Goal: Task Accomplishment & Management: Manage account settings

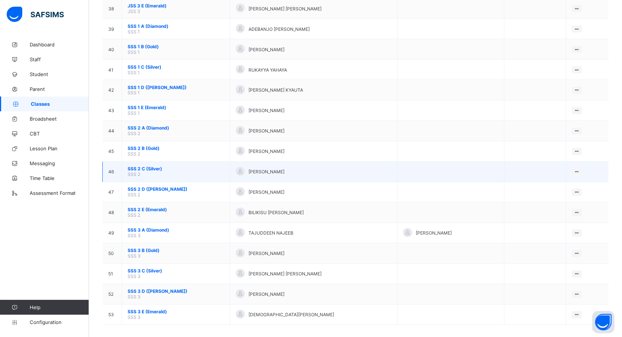
click at [151, 166] on span "SSS 2 C (Silver)" at bounding box center [176, 169] width 97 height 6
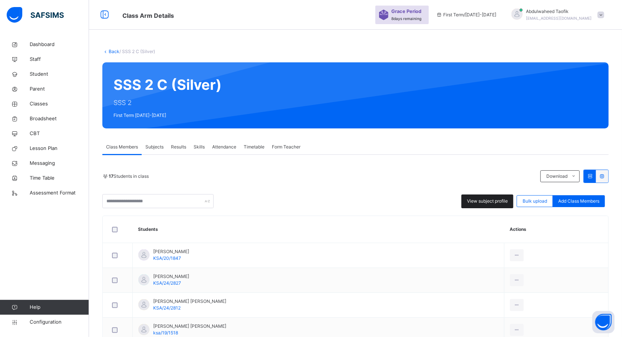
click at [485, 202] on span "View subject profile" at bounding box center [487, 201] width 41 height 7
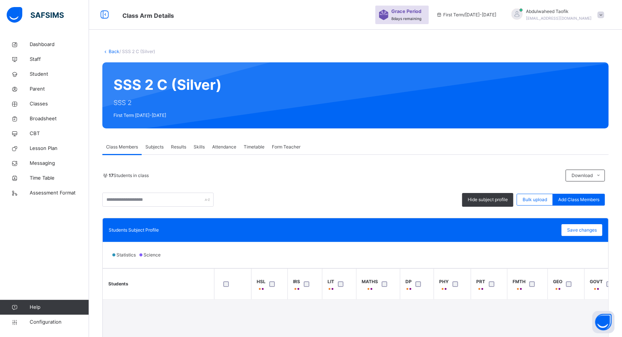
click at [420, 247] on div "Statistics Science" at bounding box center [356, 255] width 506 height 26
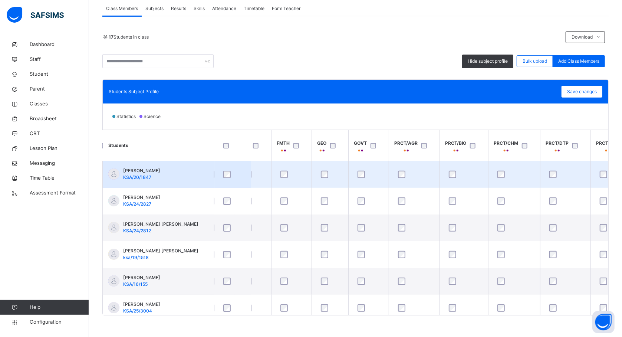
scroll to position [0, 237]
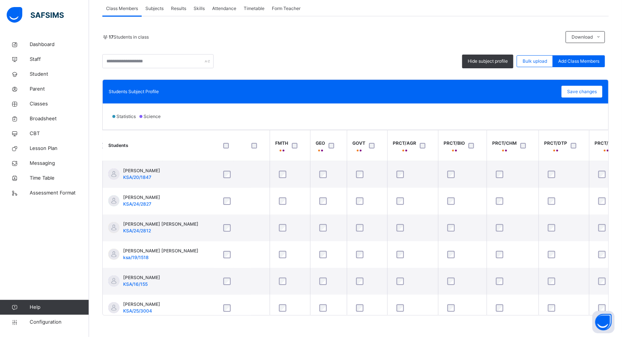
click at [510, 152] on div "PRCT/CHM" at bounding box center [505, 146] width 24 height 13
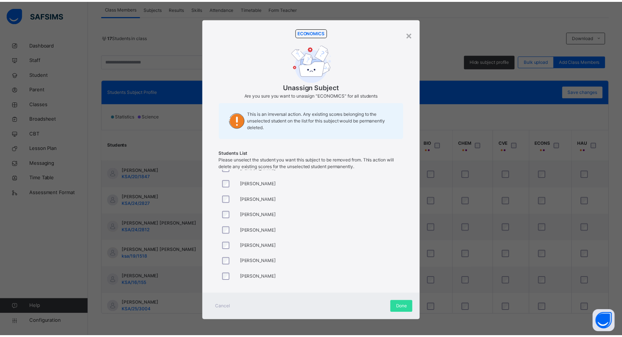
scroll to position [119, 0]
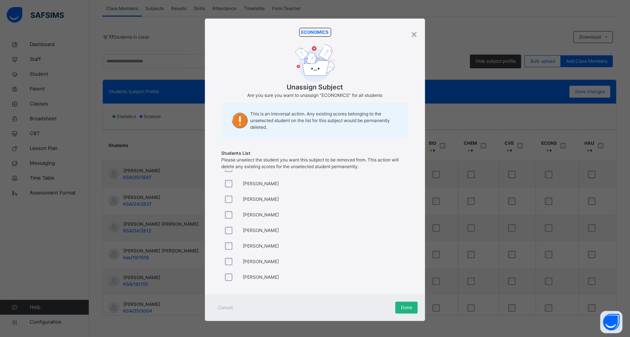
click at [403, 306] on span "Done" at bounding box center [406, 307] width 11 height 7
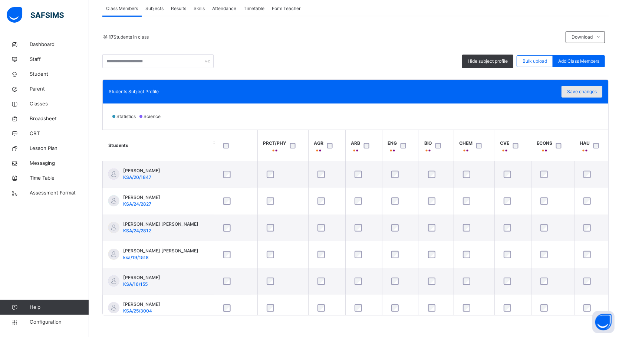
click at [597, 88] on span "Save changes" at bounding box center [582, 91] width 30 height 7
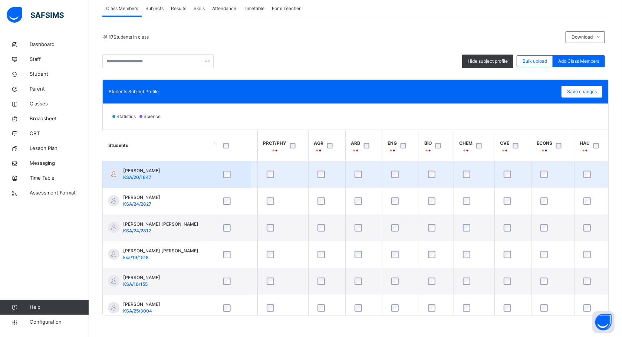
click at [198, 185] on td "[PERSON_NAME] MAGAMI KSA/20/1847" at bounding box center [158, 174] width 111 height 27
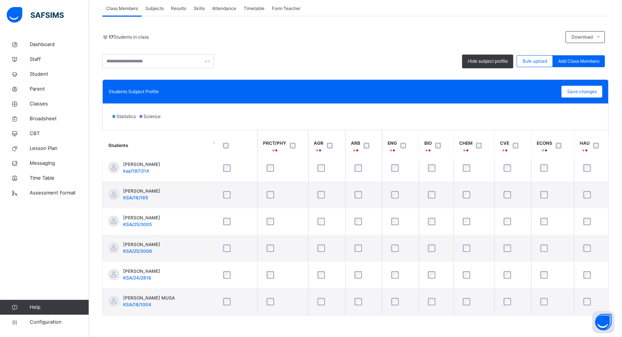
scroll to position [140, 0]
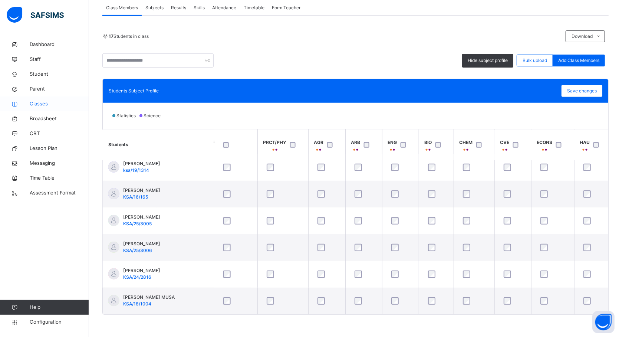
click at [45, 104] on span "Classes" at bounding box center [59, 103] width 59 height 7
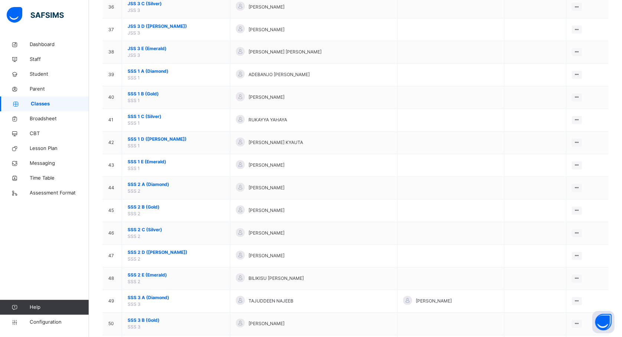
scroll to position [977, 0]
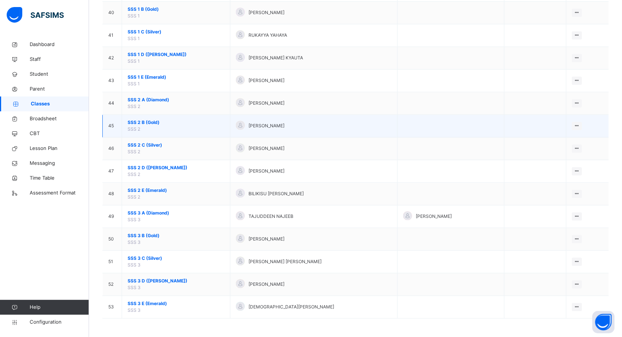
click at [146, 119] on span "SSS 2 B (Gold)" at bounding box center [176, 122] width 97 height 7
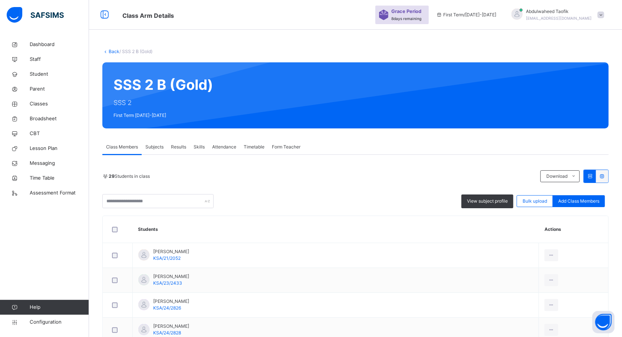
click at [252, 197] on div "View subject profile Bulk upload Add Class Members" at bounding box center [355, 201] width 506 height 14
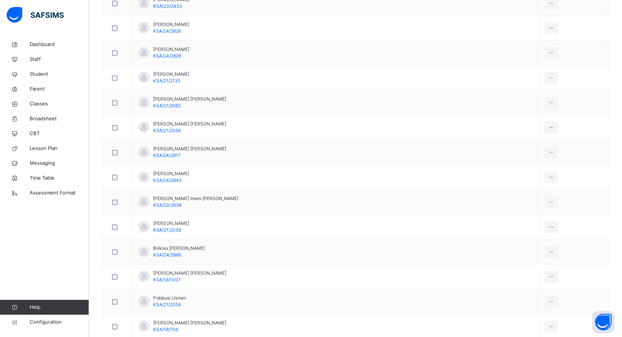
scroll to position [297, 0]
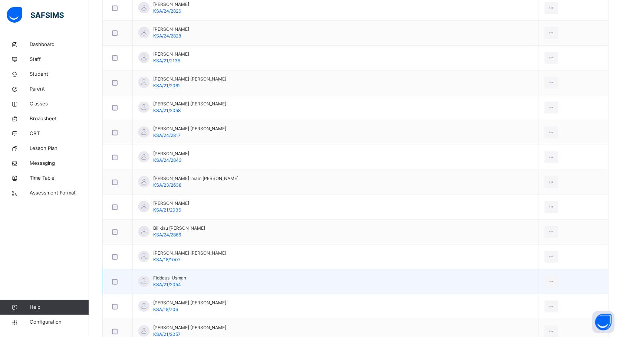
click at [115, 287] on div at bounding box center [118, 282] width 18 height 16
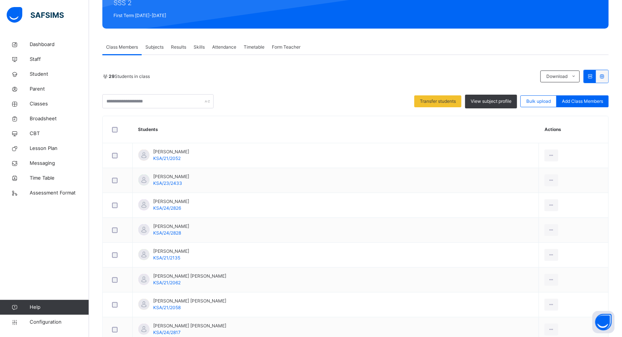
scroll to position [98, 0]
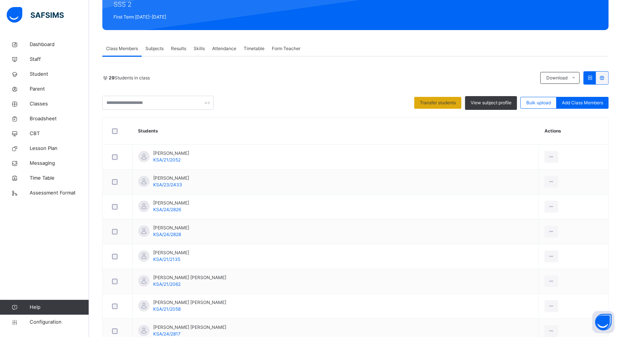
click at [429, 98] on div "Transfer students" at bounding box center [437, 103] width 47 height 12
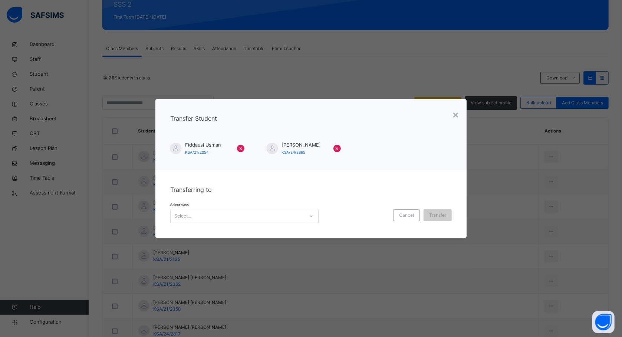
click at [310, 212] on icon at bounding box center [311, 215] width 4 height 7
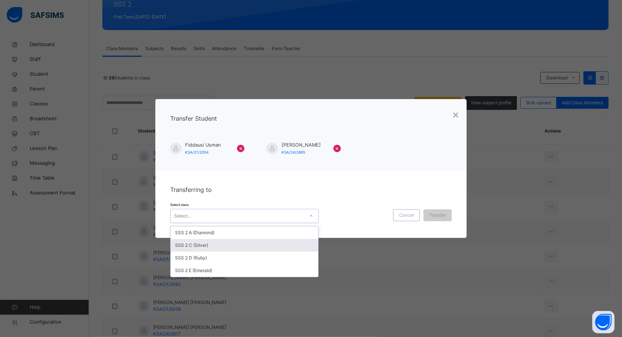
click at [242, 250] on div "SSS 2 C (Silver)" at bounding box center [245, 245] width 148 height 13
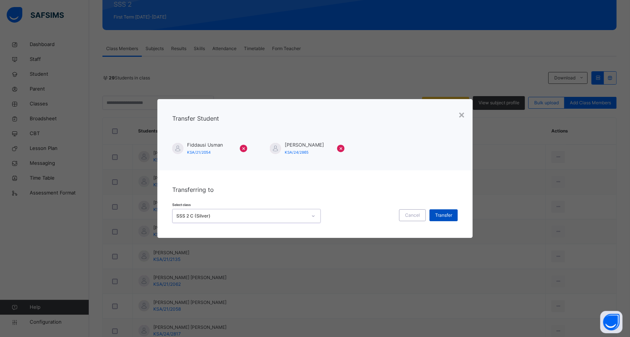
click at [437, 217] on span "Transfer" at bounding box center [443, 215] width 17 height 7
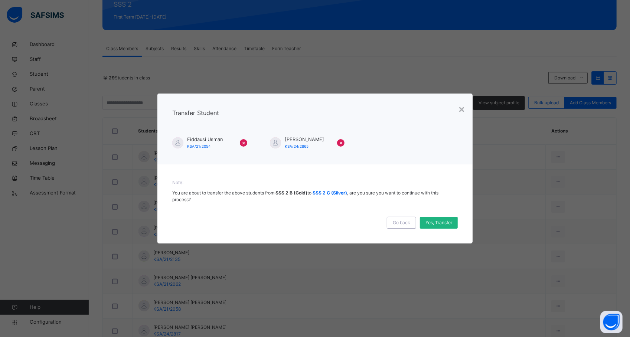
click at [445, 223] on span "Yes, Transfer" at bounding box center [438, 222] width 27 height 7
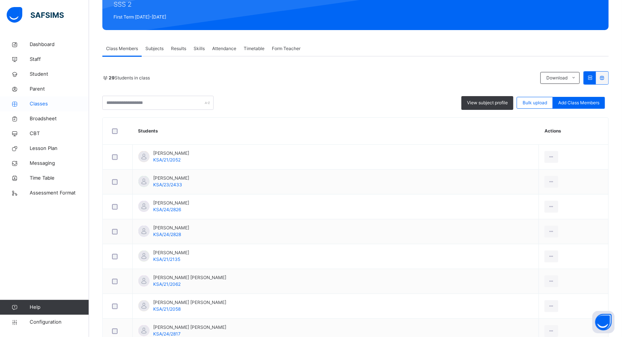
click at [39, 102] on span "Classes" at bounding box center [59, 103] width 59 height 7
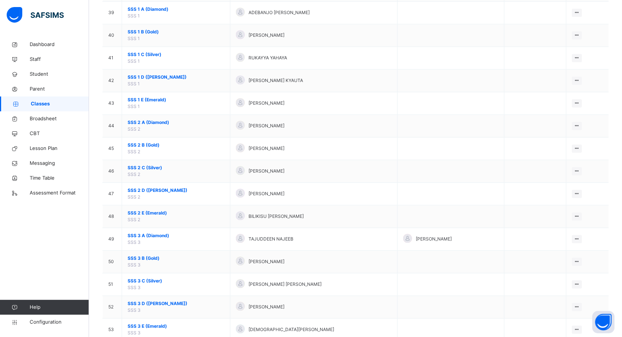
scroll to position [947, 0]
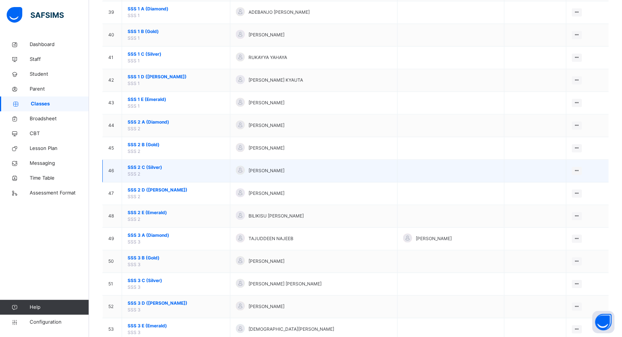
click at [156, 171] on span "SSS 2 C (Silver)" at bounding box center [176, 167] width 97 height 7
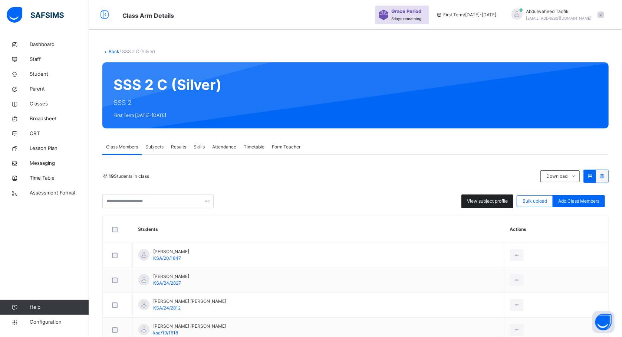
click at [501, 205] on div "View subject profile" at bounding box center [488, 201] width 52 height 14
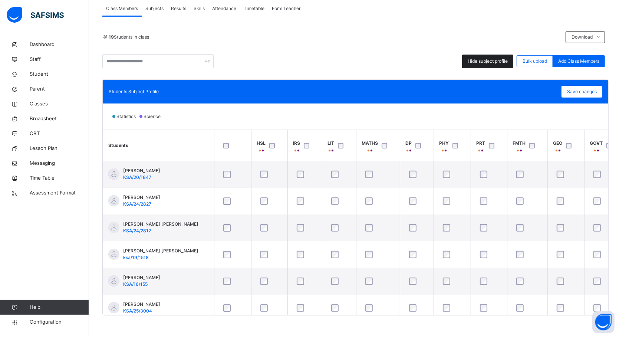
scroll to position [140, 0]
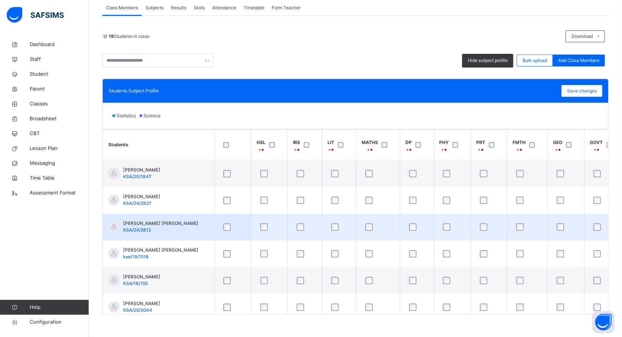
click at [475, 222] on td at bounding box center [489, 227] width 36 height 27
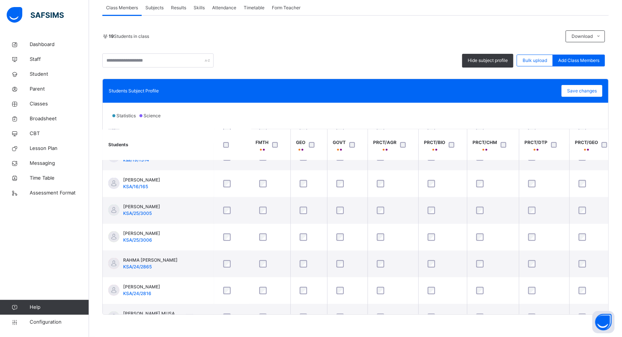
scroll to position [318, 257]
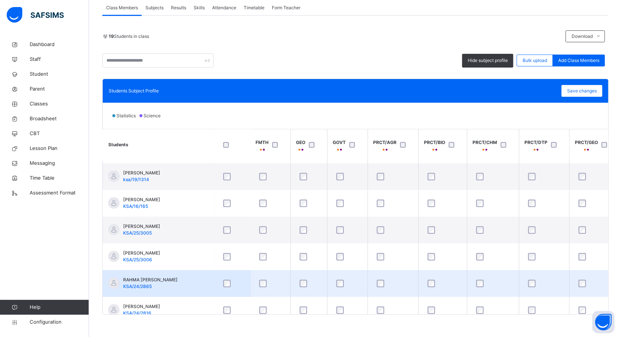
click at [329, 282] on td at bounding box center [347, 283] width 40 height 27
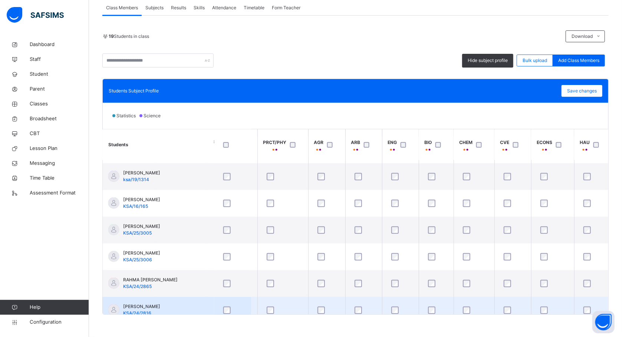
scroll to position [318, 600]
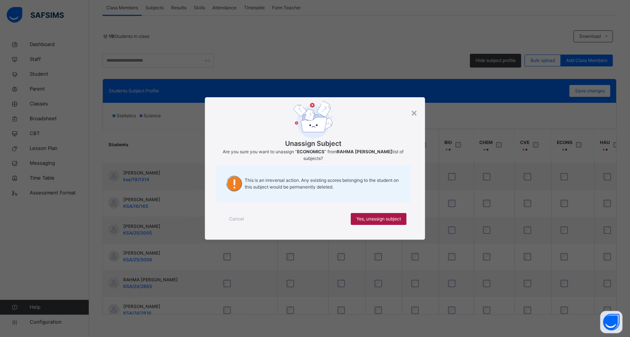
click at [361, 213] on div "Yes, unassign subject" at bounding box center [379, 219] width 56 height 12
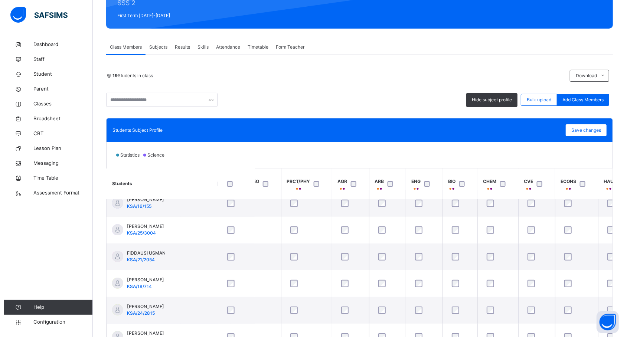
scroll to position [121, 600]
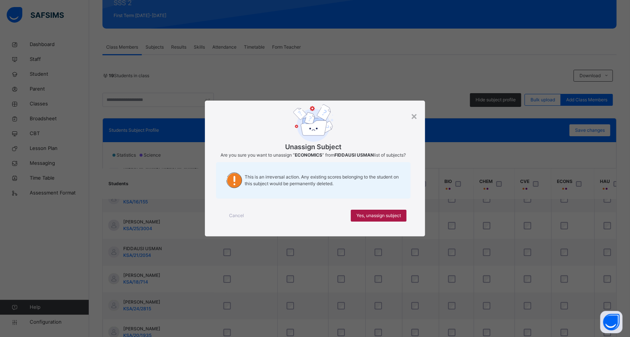
click at [401, 217] on div "Yes, unassign subject" at bounding box center [379, 216] width 56 height 12
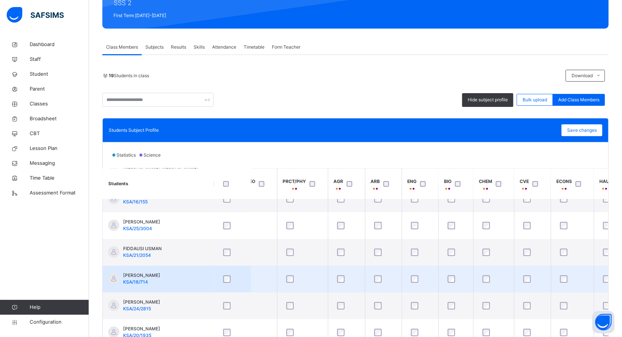
click at [585, 272] on div at bounding box center [573, 279] width 32 height 16
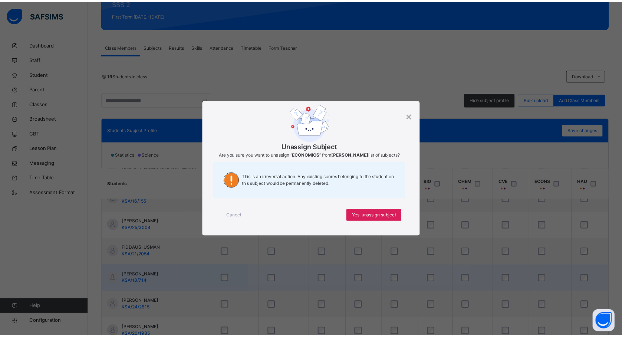
scroll to position [121, 620]
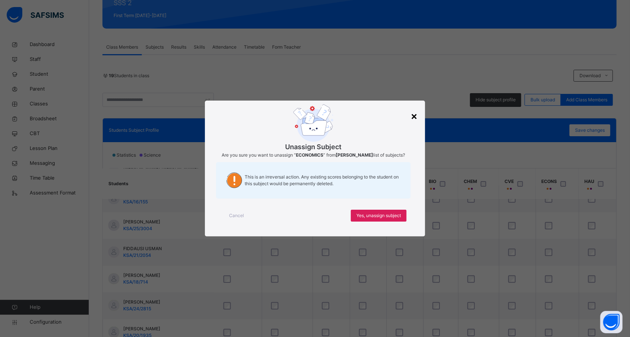
click at [413, 114] on div "×" at bounding box center [413, 116] width 7 height 16
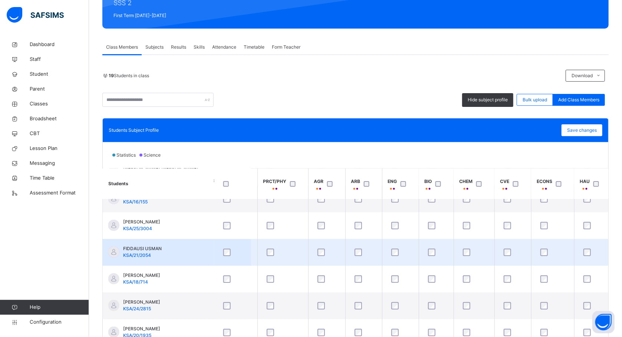
click at [496, 256] on td at bounding box center [513, 252] width 37 height 27
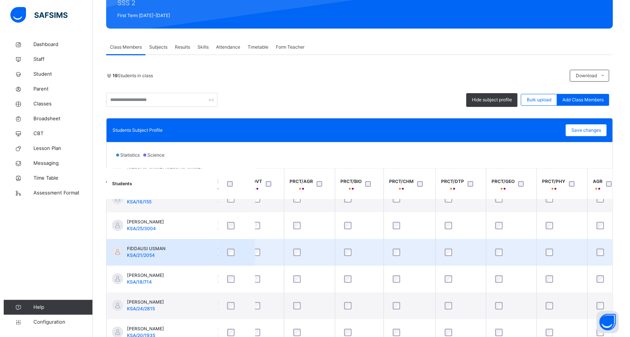
scroll to position [121, 343]
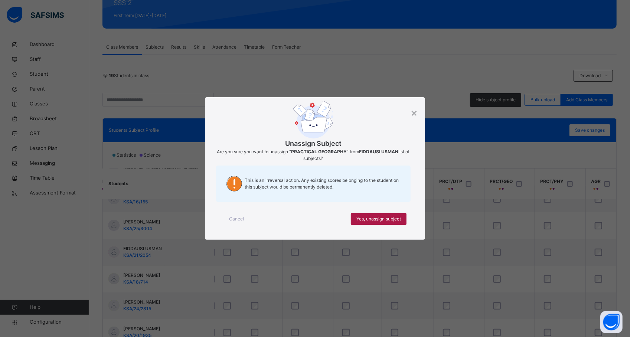
click at [394, 216] on span "Yes, unassign subject" at bounding box center [378, 219] width 45 height 7
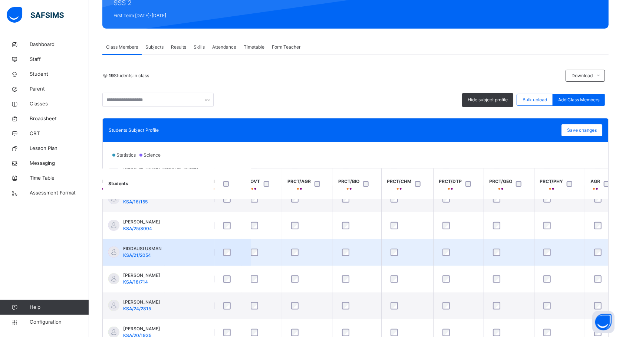
click at [282, 253] on td at bounding box center [262, 252] width 40 height 27
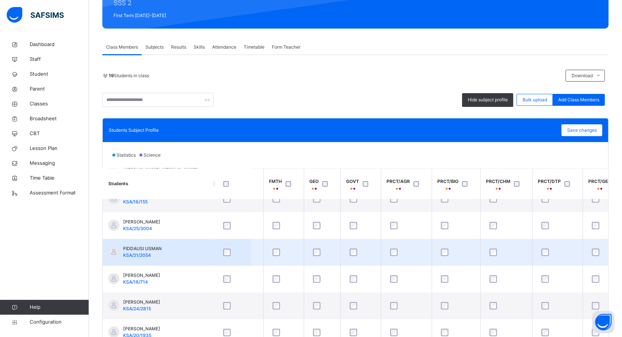
scroll to position [121, 224]
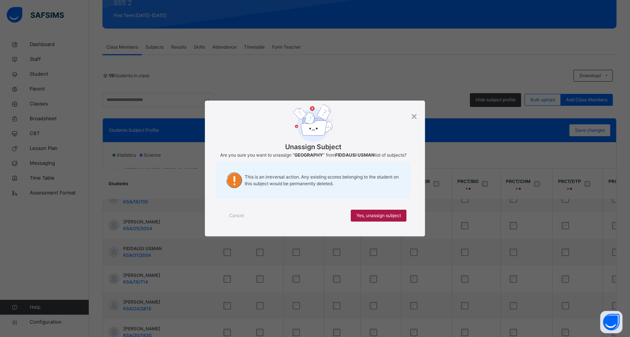
click at [358, 216] on span "Yes, unassign subject" at bounding box center [378, 215] width 45 height 7
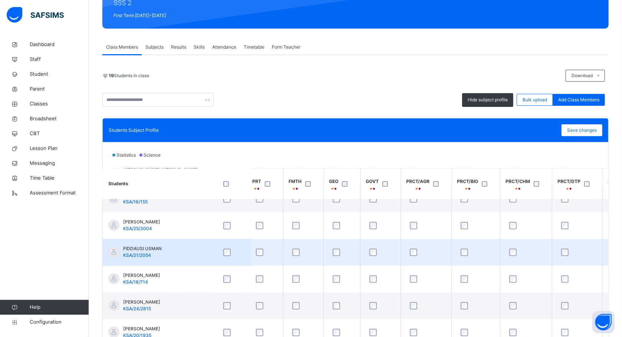
click at [283, 252] on td at bounding box center [303, 252] width 40 height 27
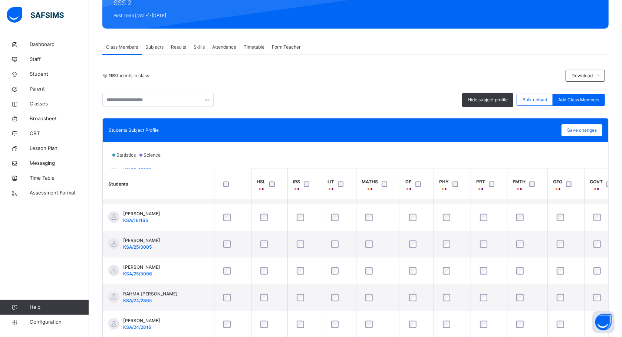
scroll to position [357, 0]
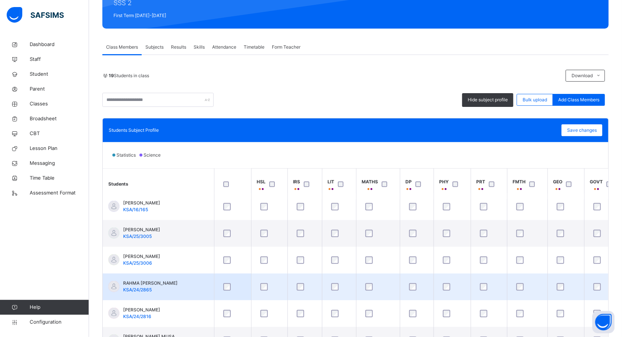
click at [251, 286] on td at bounding box center [232, 286] width 37 height 27
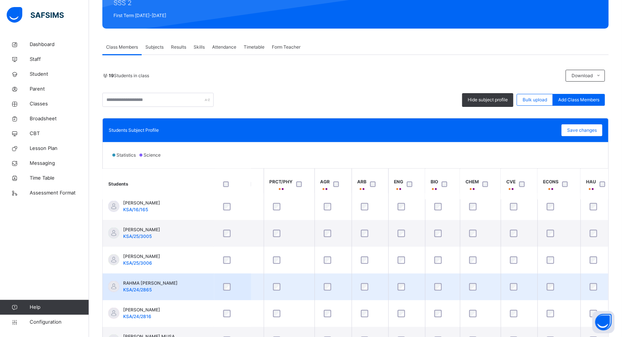
scroll to position [357, 620]
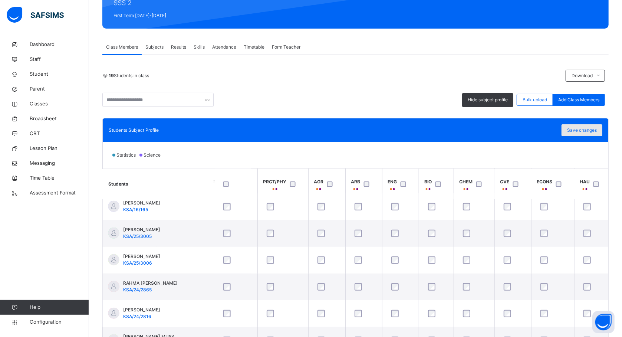
click at [597, 131] on span "Save changes" at bounding box center [582, 130] width 30 height 7
click at [341, 195] on th "AGR" at bounding box center [326, 183] width 37 height 31
click at [345, 196] on th "ARB" at bounding box center [363, 183] width 37 height 31
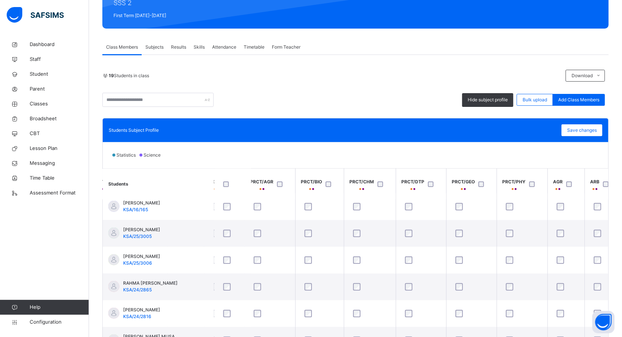
scroll to position [357, 363]
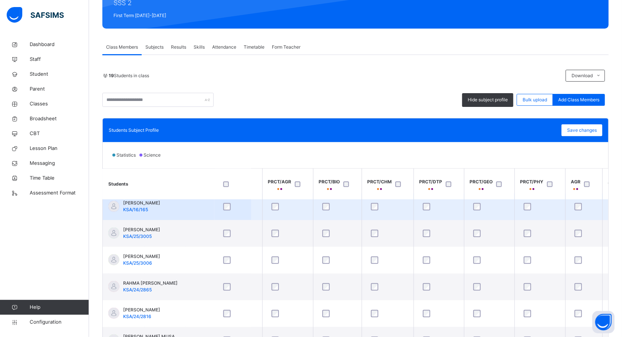
click at [298, 204] on div at bounding box center [288, 206] width 36 height 7
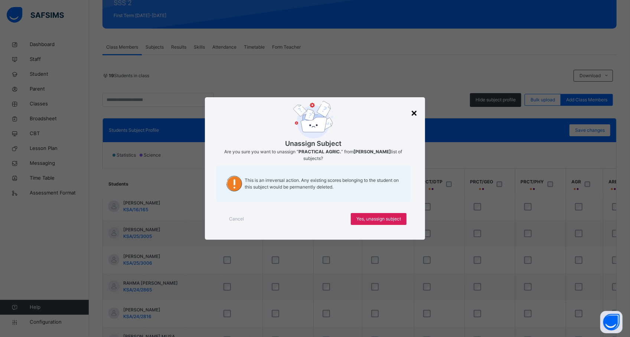
click at [414, 116] on div "×" at bounding box center [413, 113] width 7 height 16
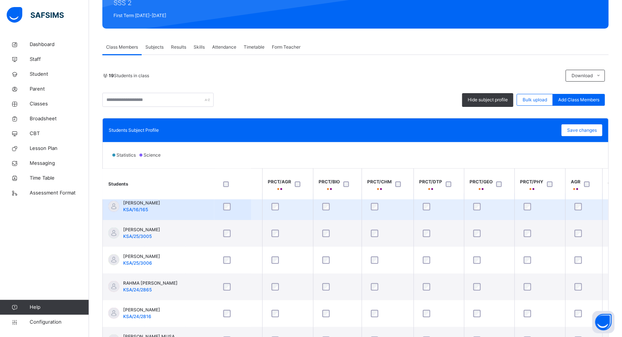
click at [264, 202] on td at bounding box center [287, 206] width 51 height 27
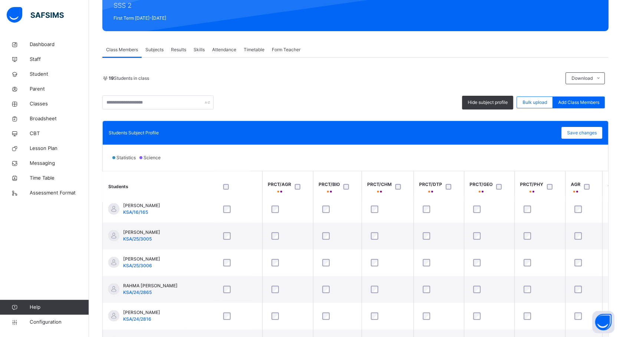
scroll to position [140, 0]
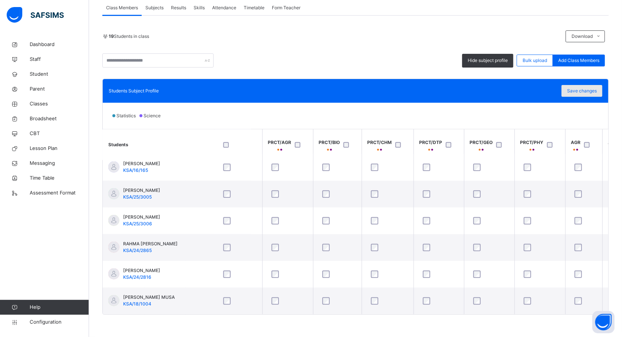
click at [583, 89] on span "Save changes" at bounding box center [582, 91] width 30 height 7
click at [422, 137] on div "PRCT/DTP" at bounding box center [439, 145] width 39 height 16
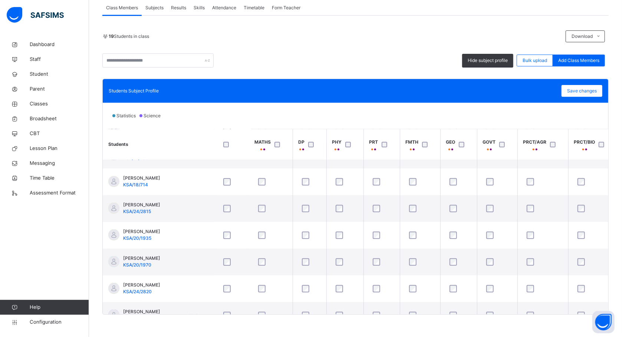
scroll to position [179, 105]
click at [426, 152] on th "FMTH" at bounding box center [422, 144] width 40 height 31
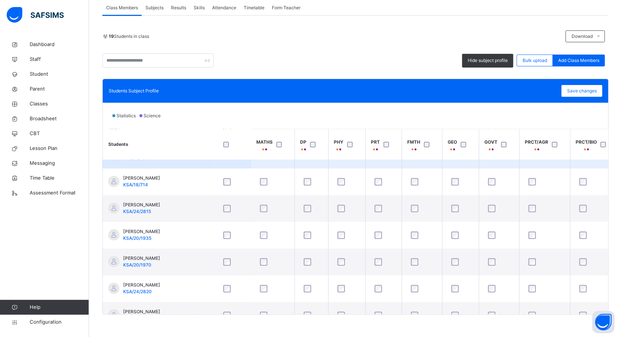
click at [443, 160] on td at bounding box center [460, 155] width 37 height 27
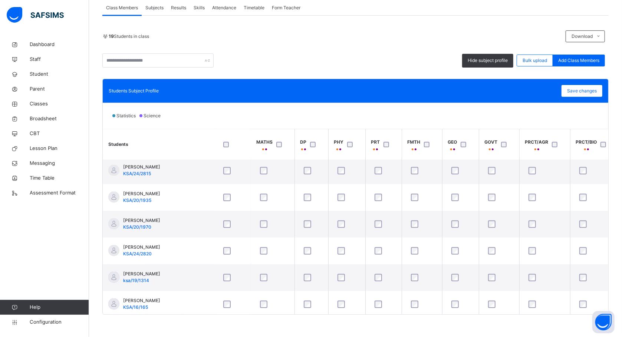
scroll to position [217, 105]
click at [577, 91] on span "Save changes" at bounding box center [582, 91] width 30 height 7
click at [580, 89] on span "Save changes" at bounding box center [582, 91] width 30 height 7
click at [294, 153] on th "MATHS" at bounding box center [273, 144] width 44 height 31
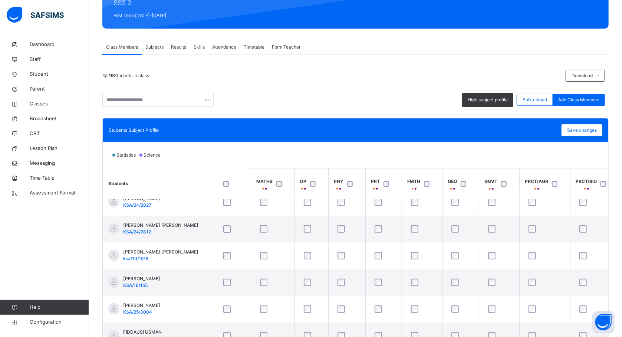
scroll to position [39, 105]
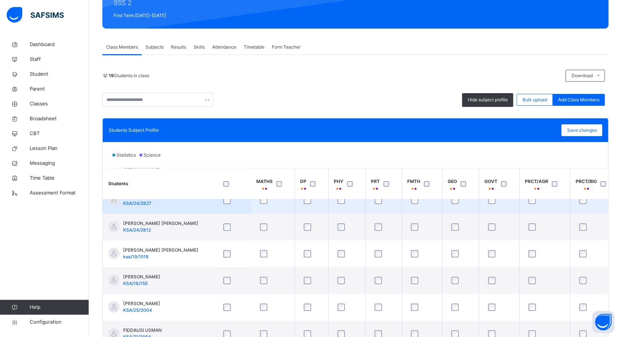
click at [327, 206] on td at bounding box center [312, 200] width 34 height 27
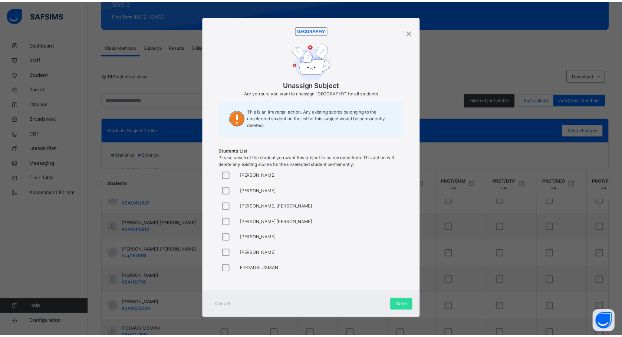
scroll to position [0, 0]
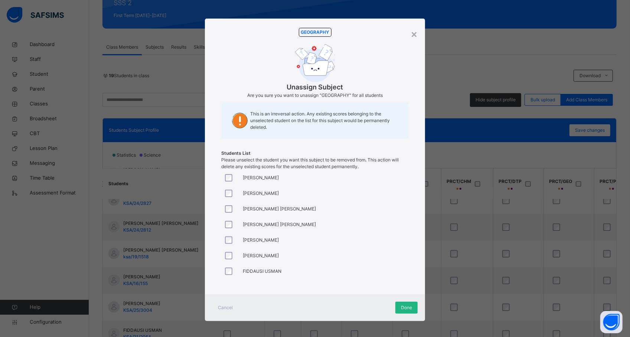
click at [401, 309] on span "Done" at bounding box center [406, 307] width 11 height 7
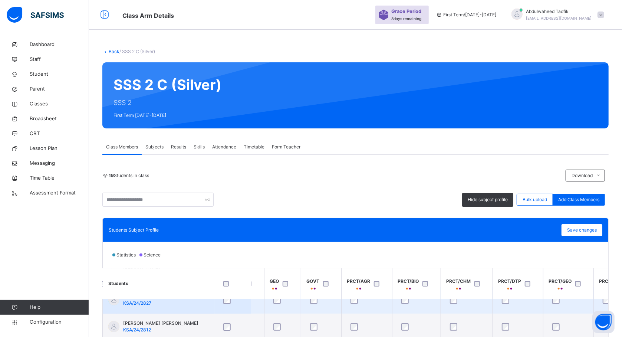
click at [254, 313] on td at bounding box center [244, 300] width 40 height 27
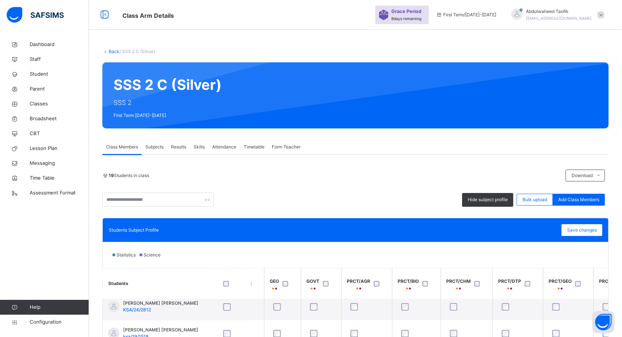
scroll to position [79, 283]
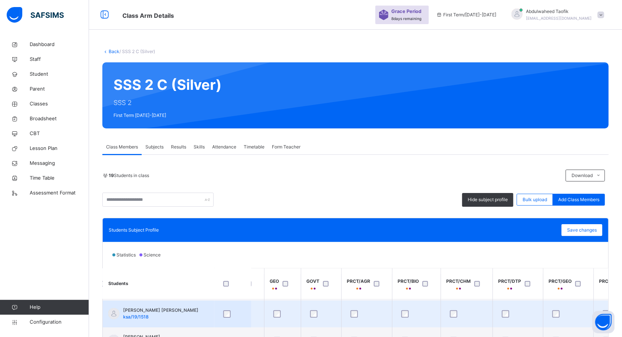
click at [294, 309] on div at bounding box center [282, 314] width 25 height 16
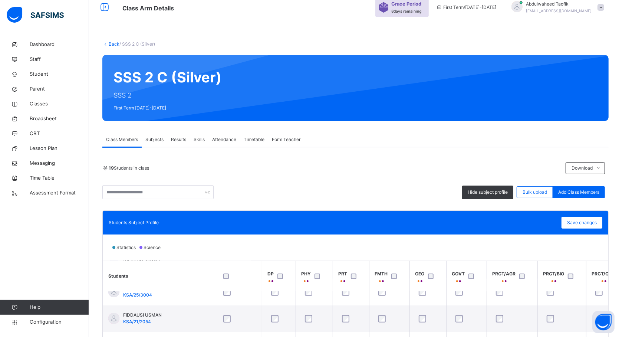
scroll to position [140, 0]
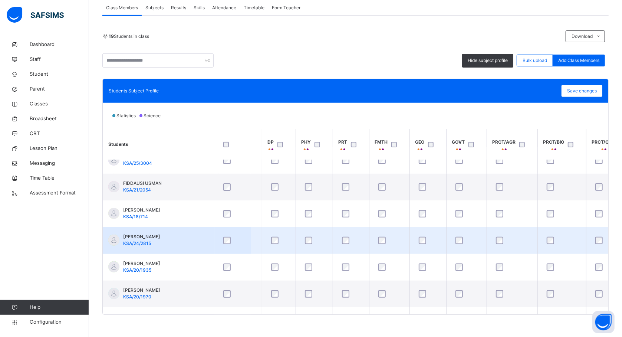
click at [181, 253] on td "HUSSAINA [PERSON_NAME]/24/2815" at bounding box center [158, 240] width 111 height 27
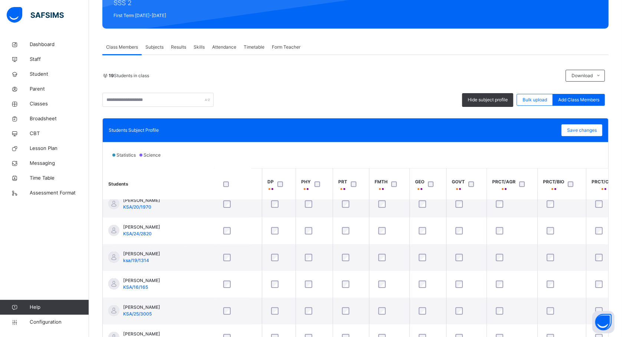
scroll to position [277, 138]
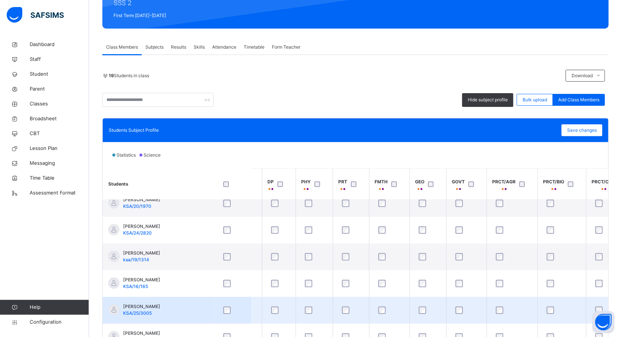
click at [262, 311] on td at bounding box center [240, 310] width 44 height 27
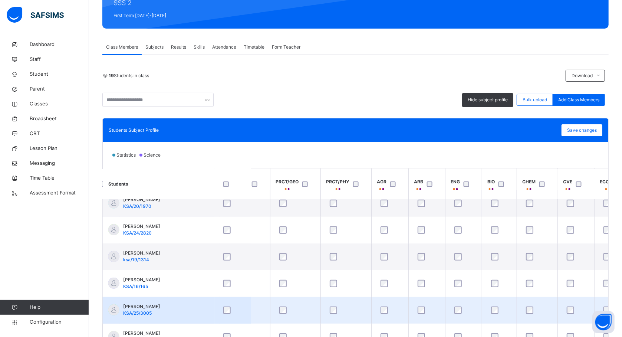
scroll to position [277, 620]
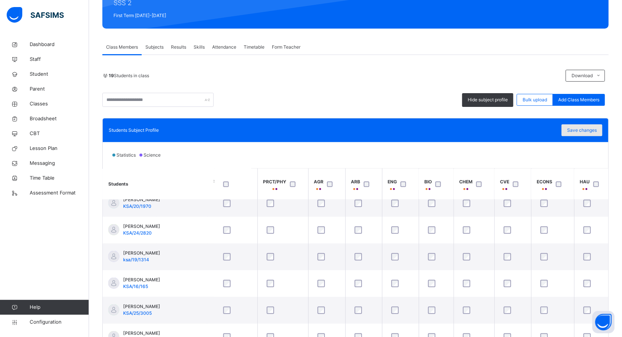
click at [590, 132] on span "Save changes" at bounding box center [582, 130] width 30 height 7
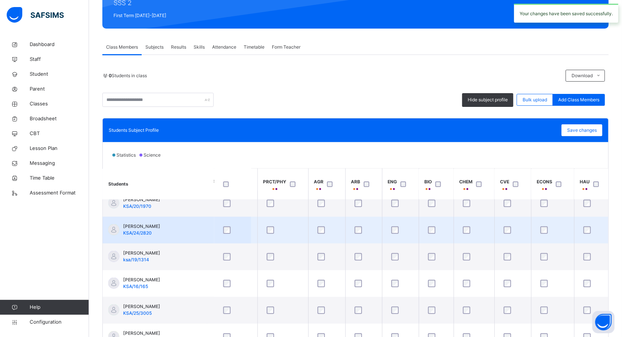
click at [381, 220] on td at bounding box center [363, 230] width 37 height 27
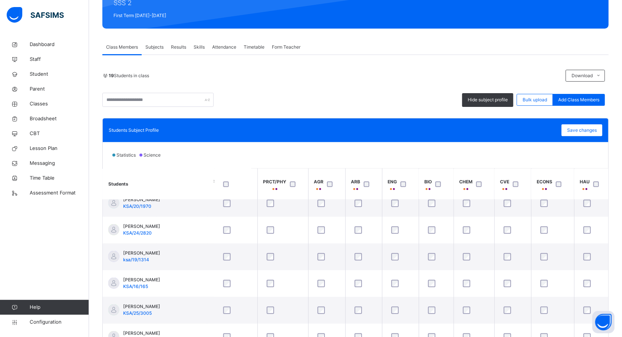
click at [576, 195] on th "HAU" at bounding box center [592, 183] width 37 height 31
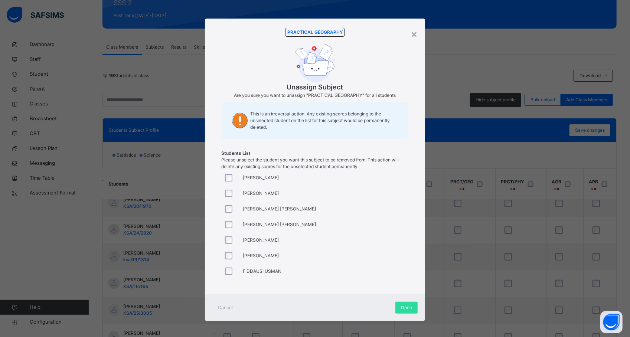
scroll to position [297, 382]
click at [368, 233] on div "[PERSON_NAME] HAMISU [PERSON_NAME] SUNUSI [PERSON_NAME] [PERSON_NAME] [PERSON_N…" at bounding box center [315, 225] width 187 height 111
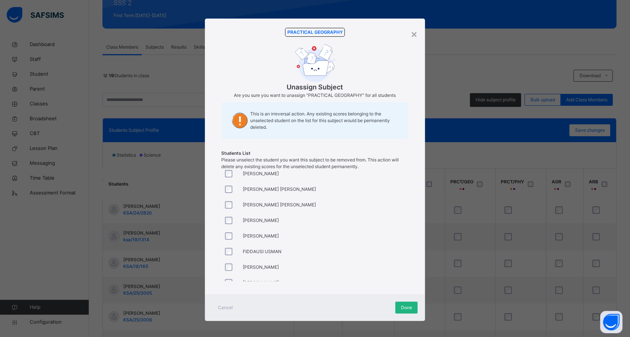
click at [403, 309] on span "Done" at bounding box center [406, 307] width 11 height 7
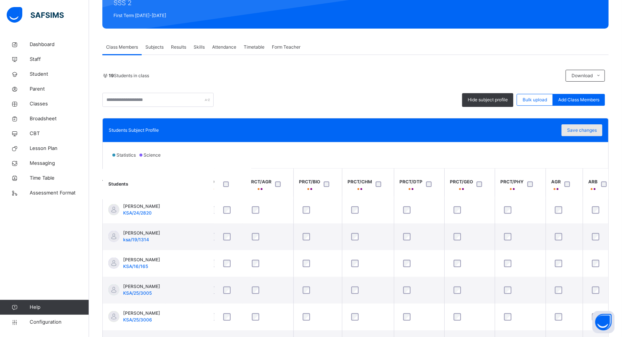
click at [588, 131] on span "Save changes" at bounding box center [582, 130] width 30 height 7
click at [582, 130] on div "Save changes" at bounding box center [582, 130] width 41 height 12
click at [43, 106] on span "Classes" at bounding box center [59, 103] width 59 height 7
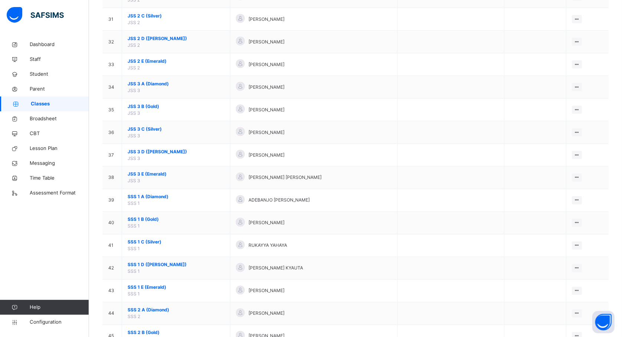
scroll to position [977, 0]
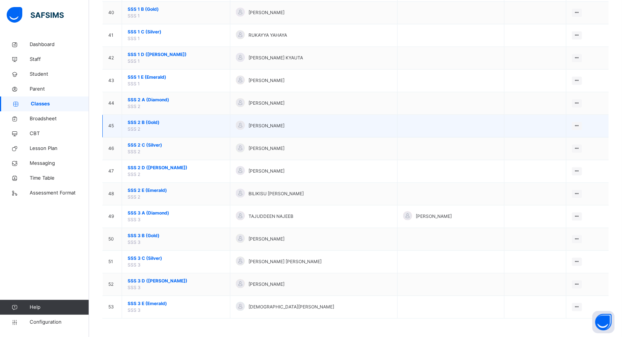
click at [151, 119] on span "SSS 2 B (Gold)" at bounding box center [176, 122] width 97 height 7
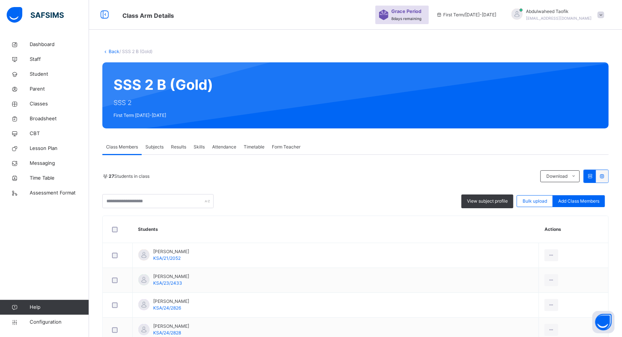
click at [171, 233] on th "Students" at bounding box center [336, 229] width 406 height 27
click at [445, 200] on span "Transfer students" at bounding box center [438, 201] width 36 height 7
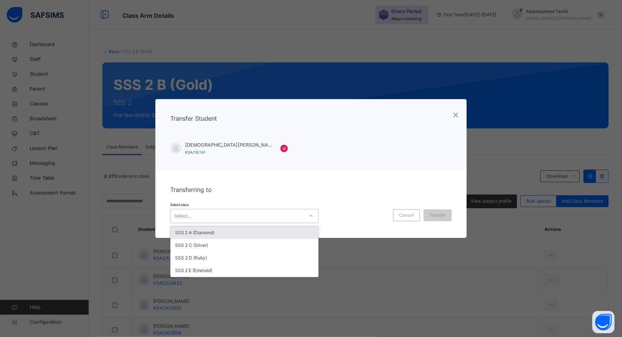
click at [309, 215] on icon at bounding box center [311, 215] width 4 height 7
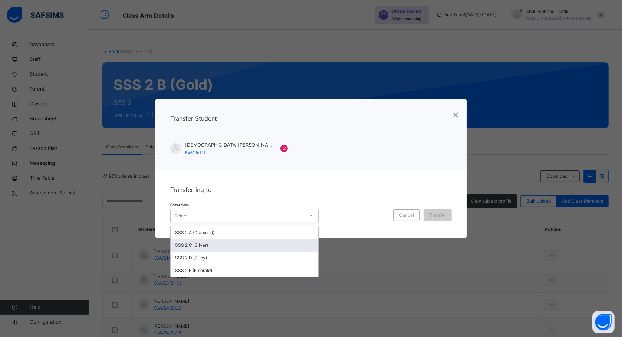
click at [282, 246] on div "SSS 2 C (Silver)" at bounding box center [245, 245] width 148 height 13
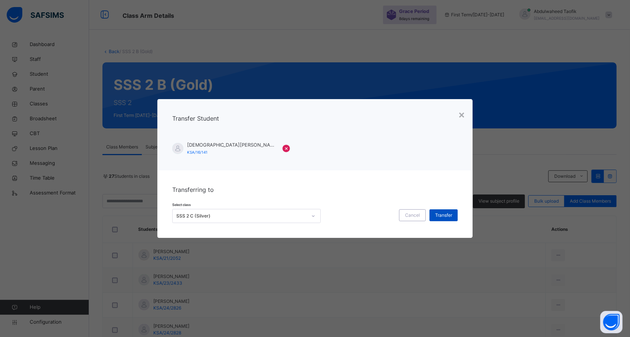
click at [437, 214] on span "Transfer" at bounding box center [443, 215] width 17 height 7
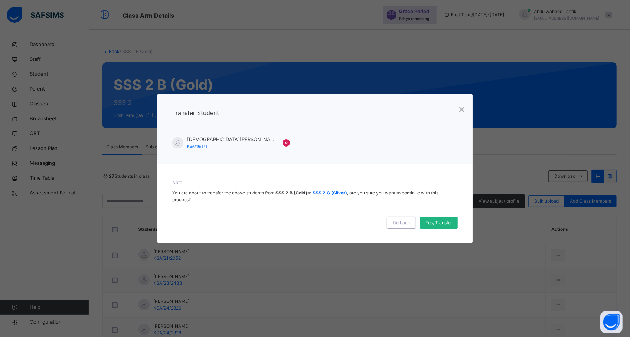
click at [444, 223] on span "Yes, Transfer" at bounding box center [438, 222] width 27 height 7
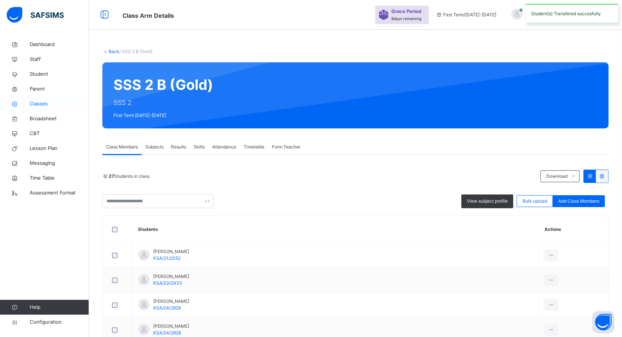
click at [46, 102] on span "Classes" at bounding box center [59, 103] width 59 height 7
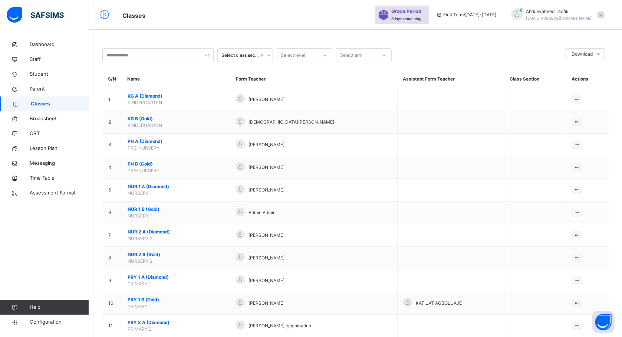
click at [164, 162] on span "PN B (Gold)" at bounding box center [176, 164] width 97 height 7
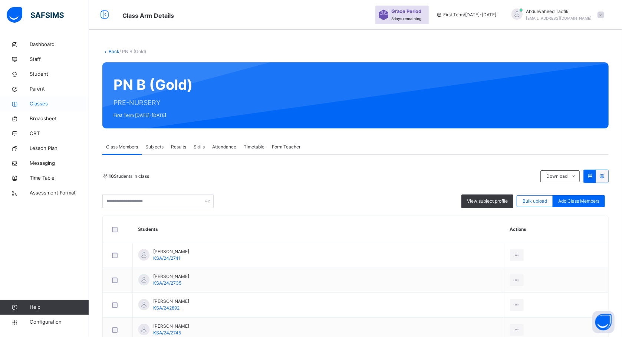
click at [40, 107] on span "Classes" at bounding box center [59, 103] width 59 height 7
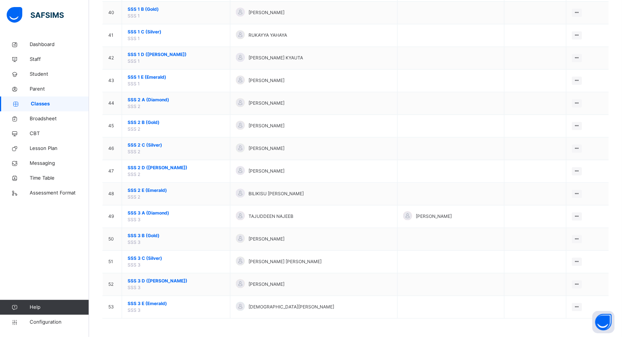
scroll to position [977, 0]
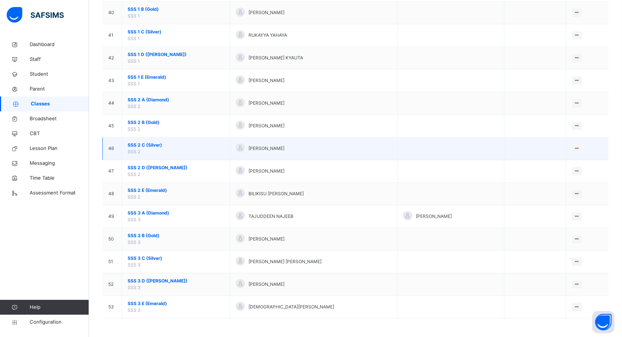
click at [138, 144] on span "SSS 2 C (Silver)" at bounding box center [176, 145] width 97 height 7
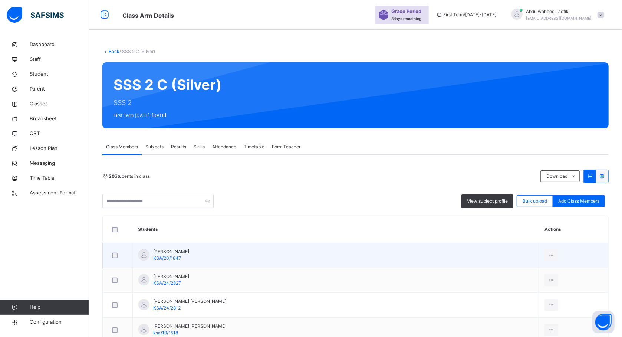
click at [119, 254] on div at bounding box center [118, 256] width 14 height 6
click at [269, 253] on td "[PERSON_NAME] KSA/20/1847" at bounding box center [336, 255] width 406 height 25
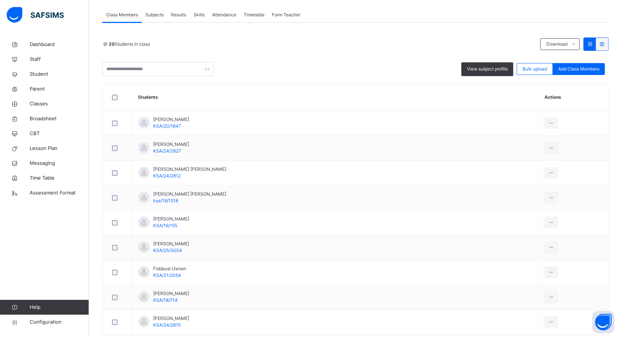
scroll to position [131, 0]
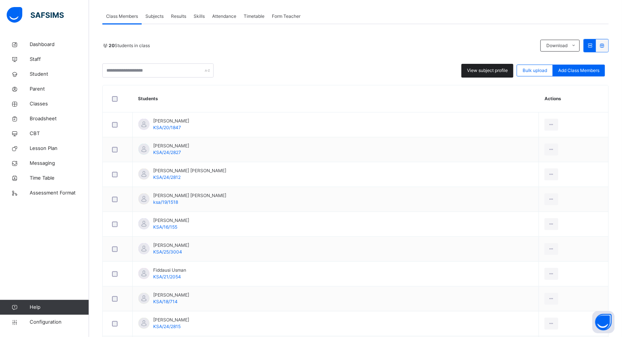
click at [502, 76] on div "View subject profile" at bounding box center [488, 71] width 52 height 14
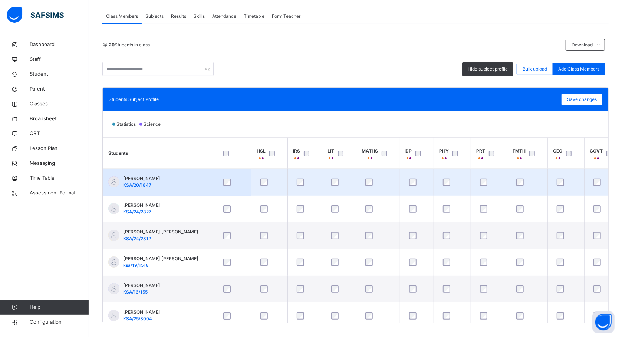
click at [192, 180] on td "[PERSON_NAME] MAGAMI KSA/20/1847" at bounding box center [158, 182] width 111 height 27
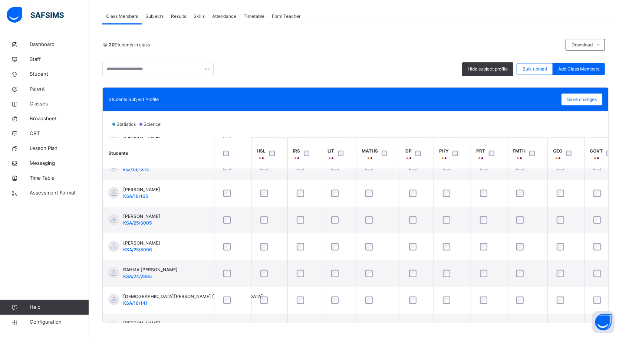
scroll to position [356, 0]
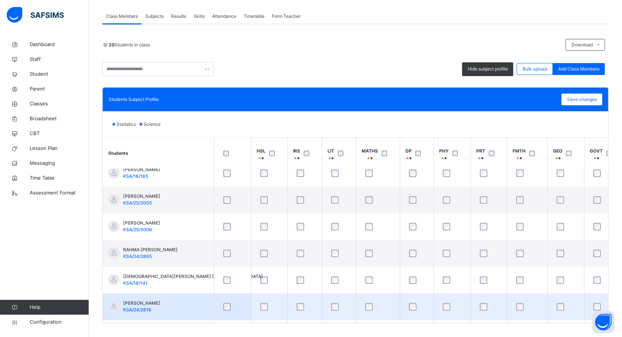
click at [201, 304] on td "[PERSON_NAME] KSA/24/2816" at bounding box center [158, 307] width 111 height 27
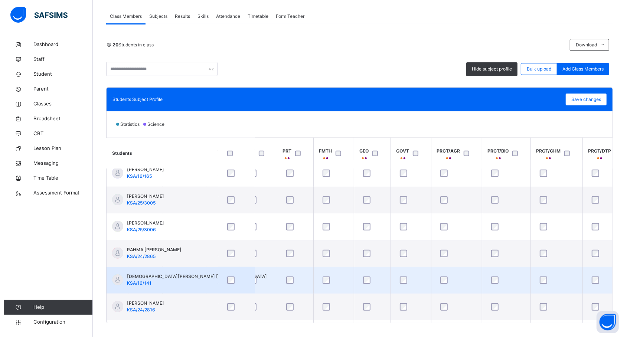
scroll to position [356, 217]
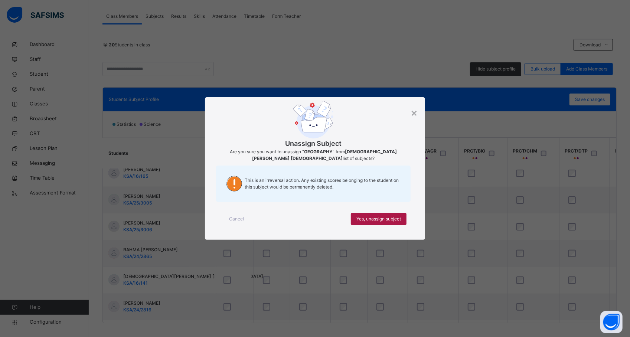
click at [376, 216] on span "Yes, unassign subject" at bounding box center [378, 219] width 45 height 7
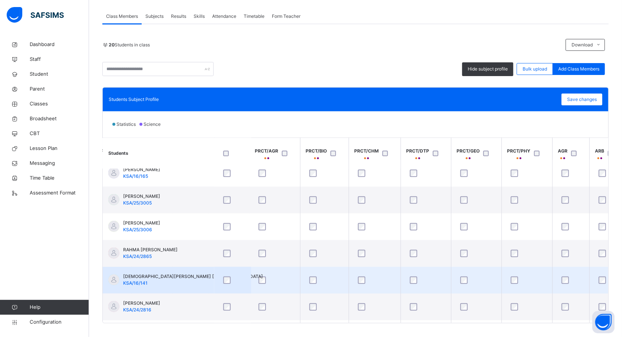
scroll to position [356, 396]
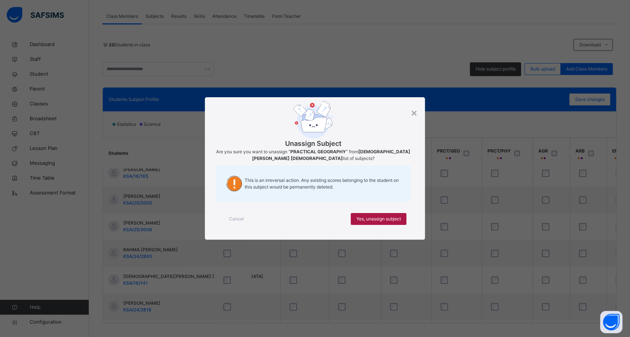
click at [396, 216] on span "Yes, unassign subject" at bounding box center [378, 219] width 45 height 7
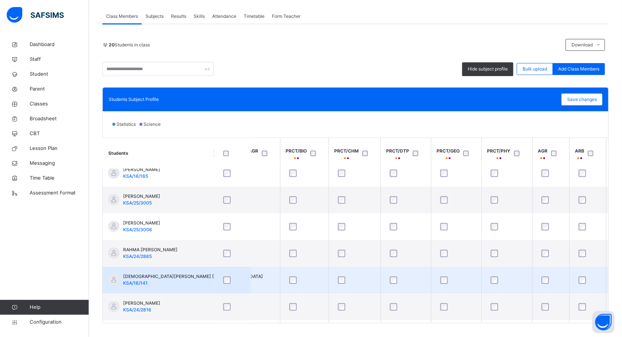
click at [482, 284] on td at bounding box center [507, 280] width 51 height 27
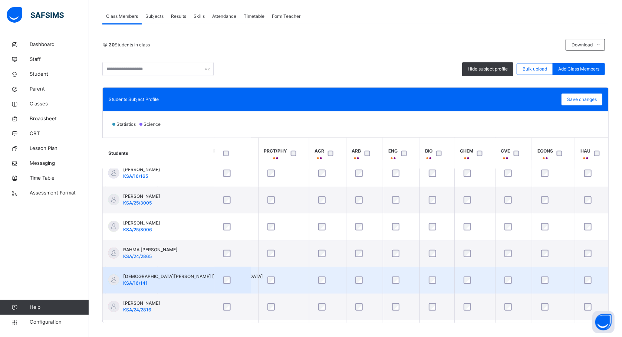
scroll to position [356, 620]
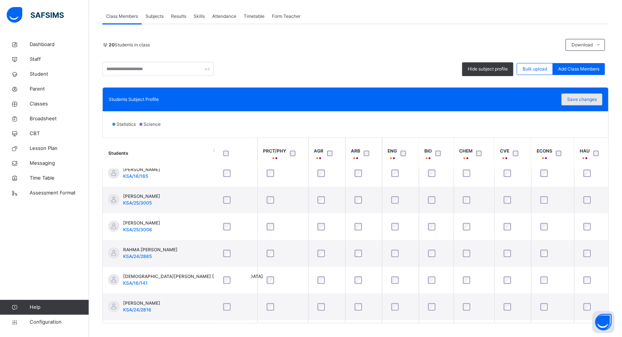
click at [588, 97] on span "Save changes" at bounding box center [582, 99] width 30 height 7
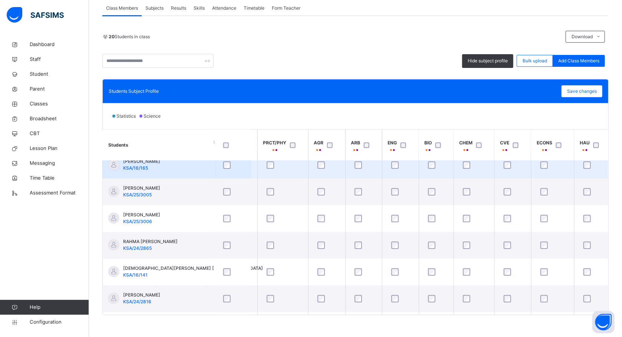
scroll to position [140, 0]
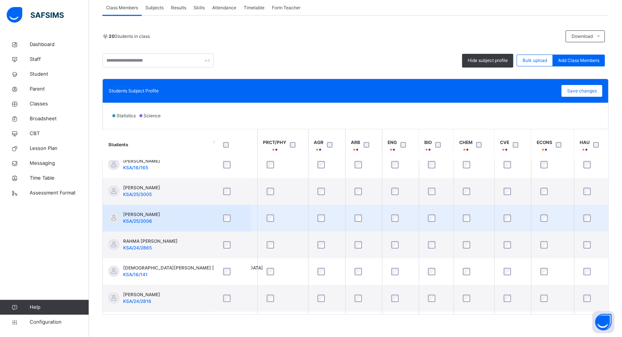
click at [191, 214] on td "[PERSON_NAME] KSA/25/3006" at bounding box center [158, 218] width 111 height 27
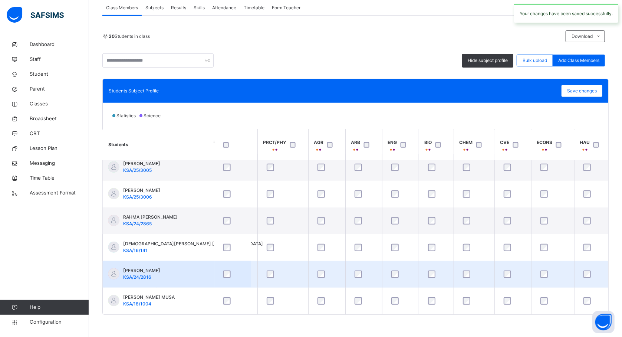
click at [196, 278] on td "[PERSON_NAME] KSA/24/2816" at bounding box center [158, 274] width 111 height 27
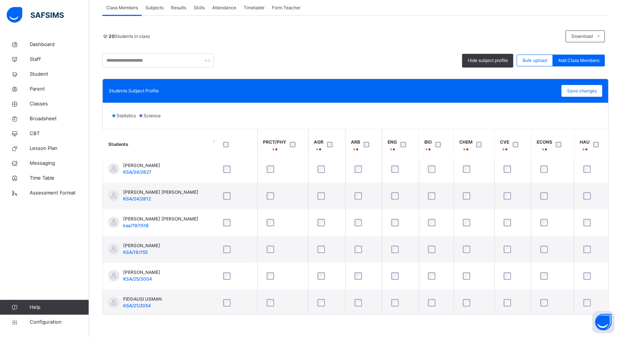
scroll to position [0, 620]
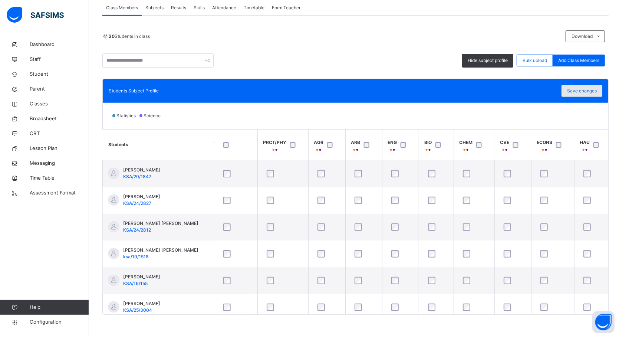
click at [585, 93] on span "Save changes" at bounding box center [582, 91] width 30 height 7
click at [39, 102] on span "Classes" at bounding box center [59, 103] width 59 height 7
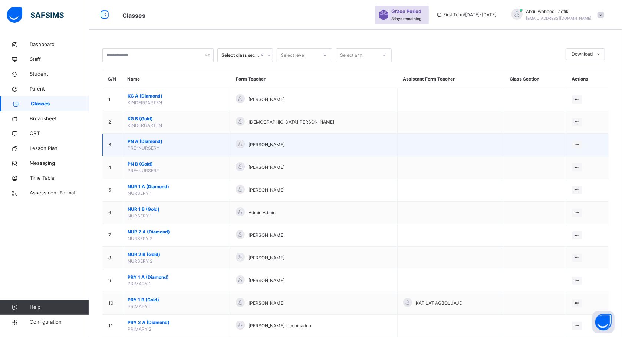
click at [165, 150] on td "PN A (Diamond) PRE-NURSERY" at bounding box center [176, 145] width 108 height 23
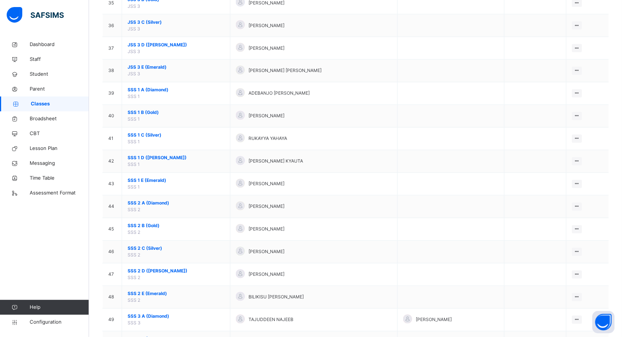
scroll to position [977, 0]
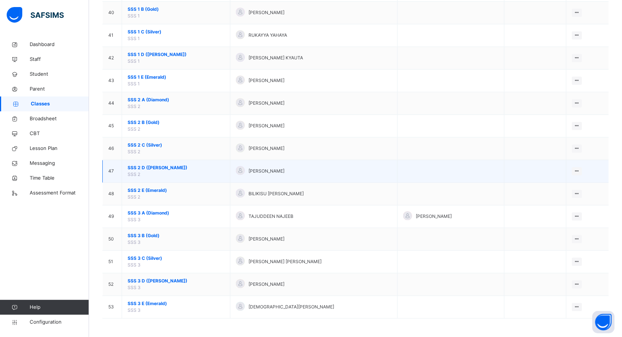
click at [145, 164] on span "SSS 2 D (Ruby)" at bounding box center [176, 167] width 97 height 7
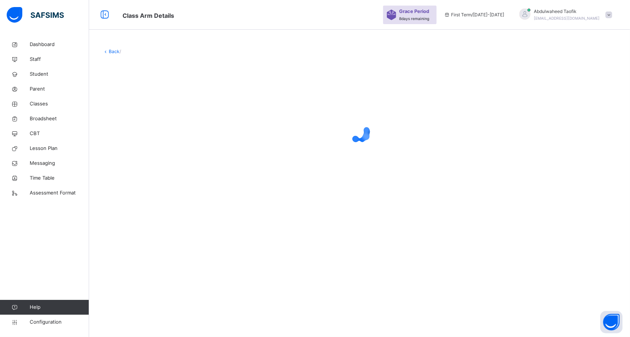
click at [541, 162] on div at bounding box center [359, 132] width 514 height 141
